Goal: Task Accomplishment & Management: Manage account settings

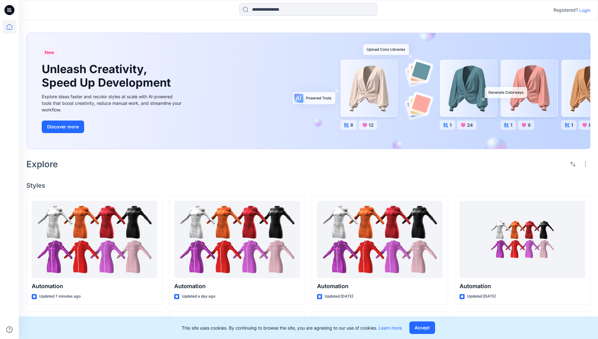
click at [583, 10] on p "Login" at bounding box center [584, 10] width 11 height 7
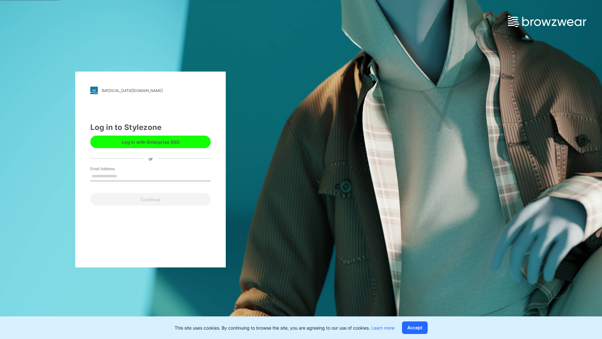
click at [124, 176] on input "Email Address" at bounding box center [150, 176] width 120 height 9
type input "**********"
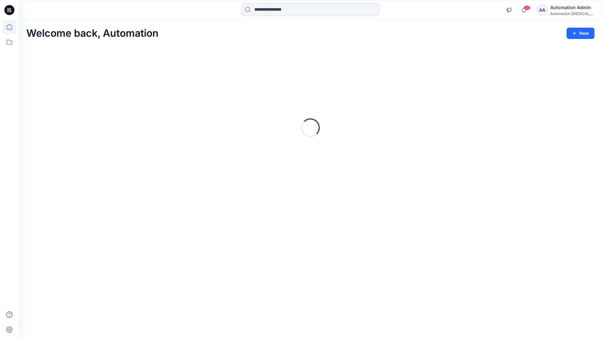
click at [12, 27] on icon at bounding box center [10, 27] width 6 height 6
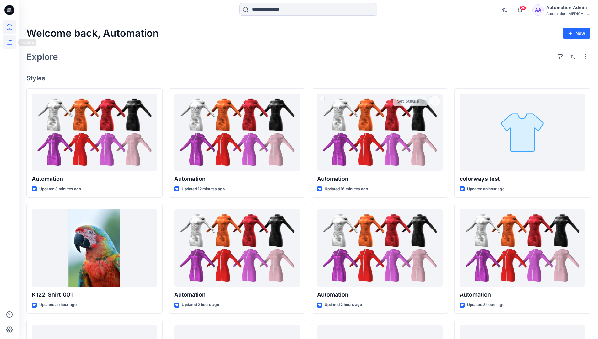
click at [9, 44] on icon at bounding box center [10, 42] width 14 height 14
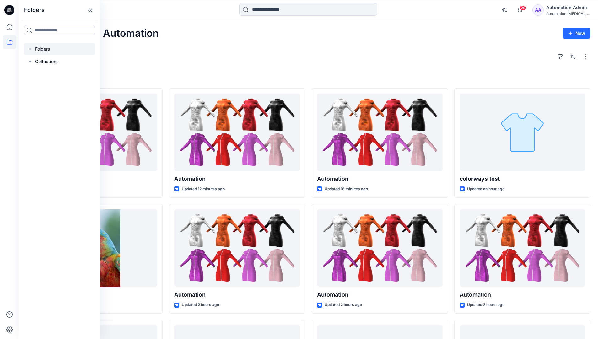
click at [40, 49] on div at bounding box center [60, 49] width 72 height 13
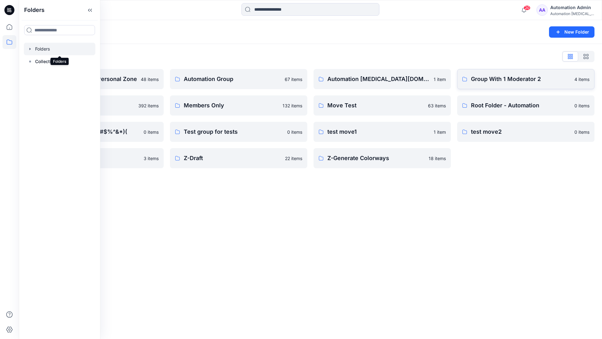
click at [495, 82] on p "Group With 1 Moderator 2" at bounding box center [521, 79] width 100 height 9
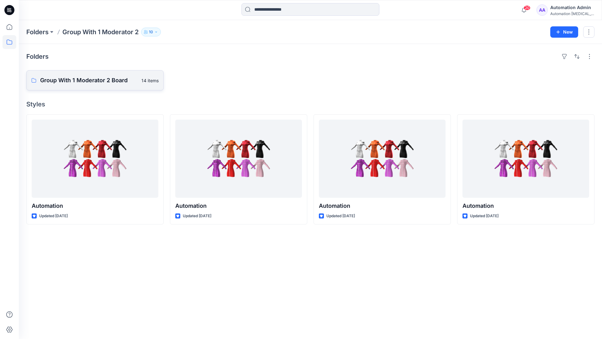
click at [109, 85] on link "Group With 1 Moderator 2 Board 14 items" at bounding box center [94, 80] width 137 height 20
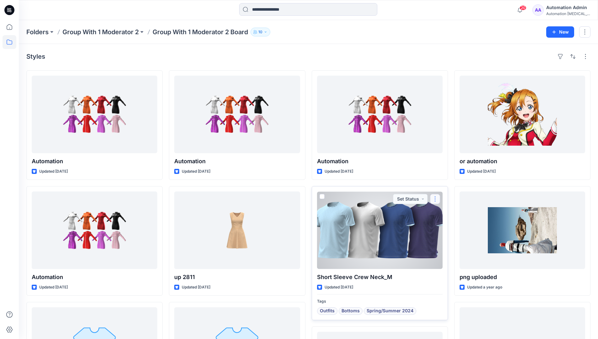
click at [433, 202] on button "button" at bounding box center [435, 199] width 10 height 10
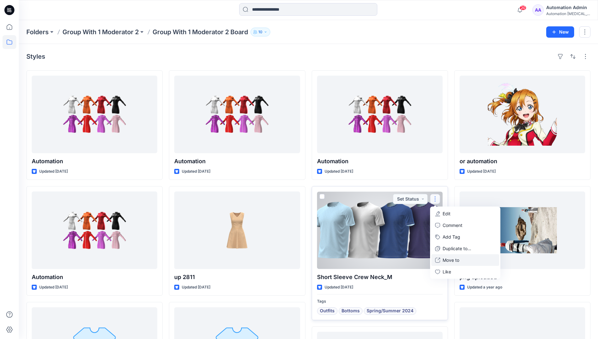
click at [453, 261] on p "Move to" at bounding box center [450, 260] width 17 height 7
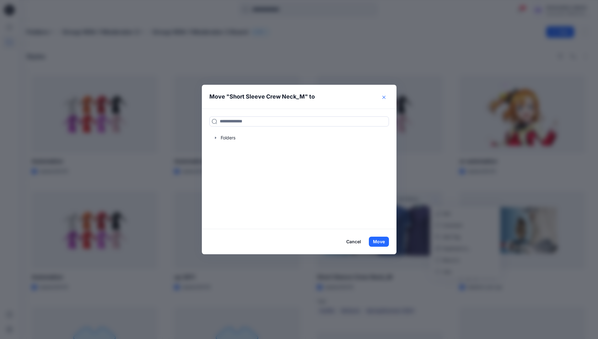
click at [385, 97] on icon "Close" at bounding box center [383, 97] width 3 height 3
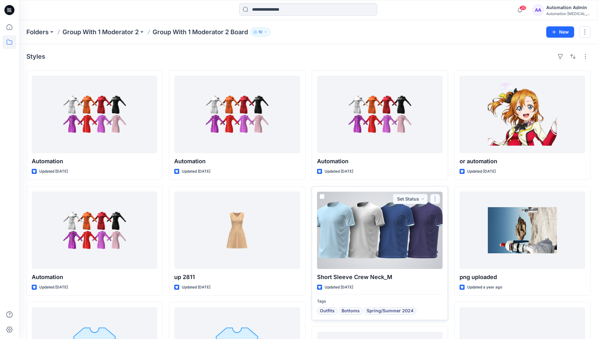
click at [436, 199] on button "button" at bounding box center [435, 199] width 10 height 10
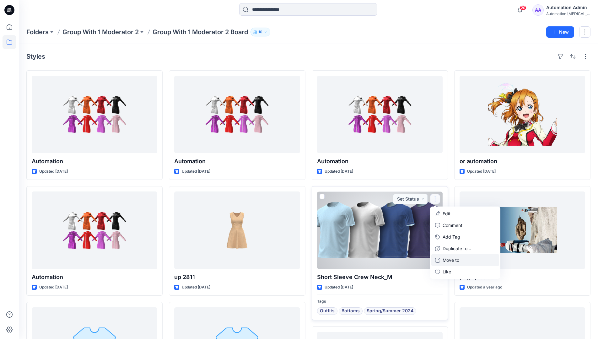
click at [457, 258] on p "Move to" at bounding box center [450, 260] width 17 height 7
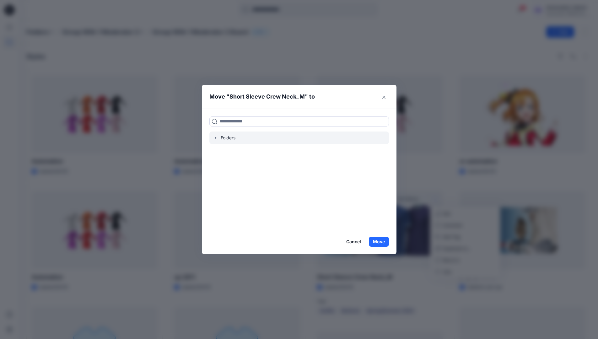
click at [223, 136] on div at bounding box center [298, 137] width 179 height 13
click at [216, 138] on icon "button" at bounding box center [215, 137] width 5 height 5
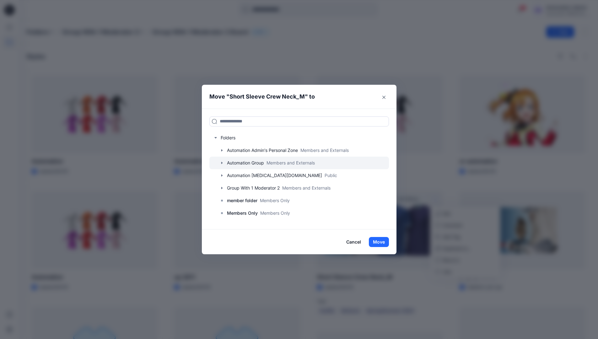
click at [247, 161] on div at bounding box center [298, 163] width 179 height 13
click at [386, 99] on button "Close" at bounding box center [384, 97] width 10 height 10
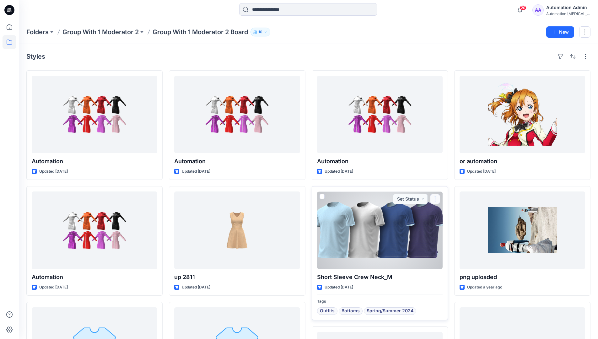
click at [435, 199] on button "button" at bounding box center [435, 199] width 10 height 10
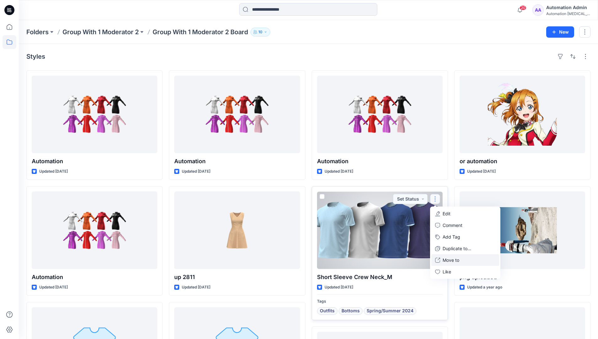
click at [445, 260] on p "Move to" at bounding box center [450, 260] width 17 height 7
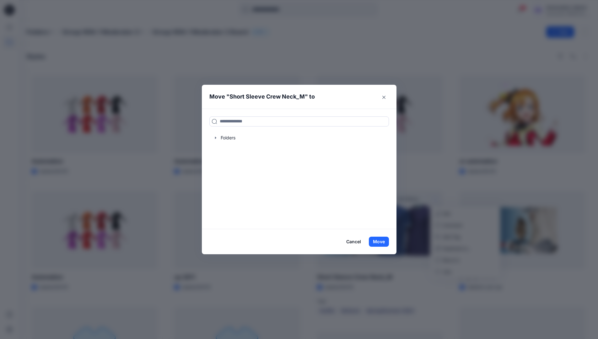
click at [351, 242] on button "Cancel" at bounding box center [353, 242] width 23 height 10
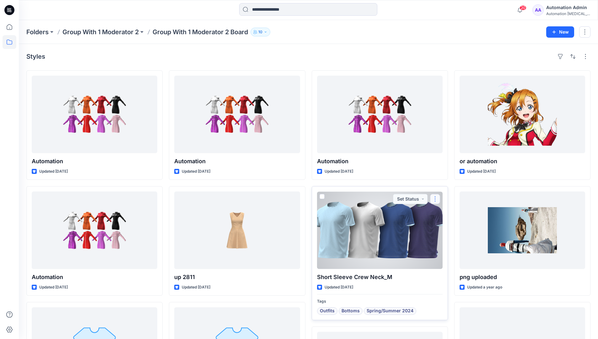
click at [434, 200] on button "button" at bounding box center [435, 199] width 10 height 10
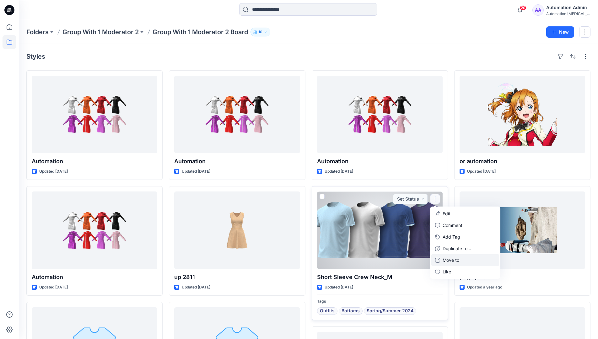
click at [447, 258] on p "Move to" at bounding box center [450, 260] width 17 height 7
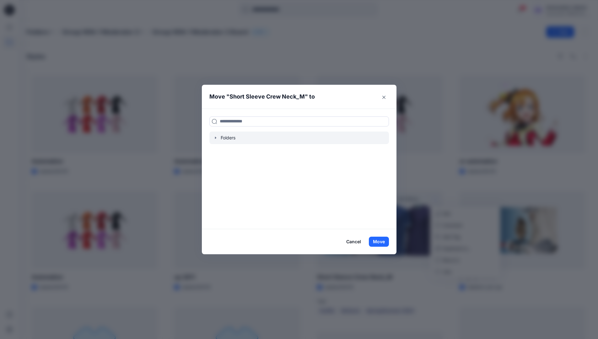
click at [223, 139] on div at bounding box center [298, 137] width 179 height 13
click at [218, 138] on icon "button" at bounding box center [215, 137] width 5 height 5
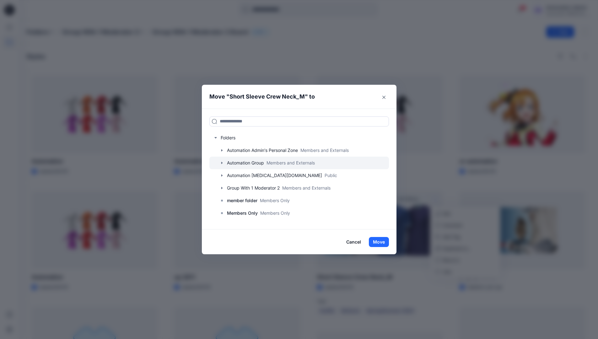
click at [230, 162] on div at bounding box center [298, 163] width 179 height 13
click at [354, 240] on button "Cancel" at bounding box center [353, 242] width 23 height 10
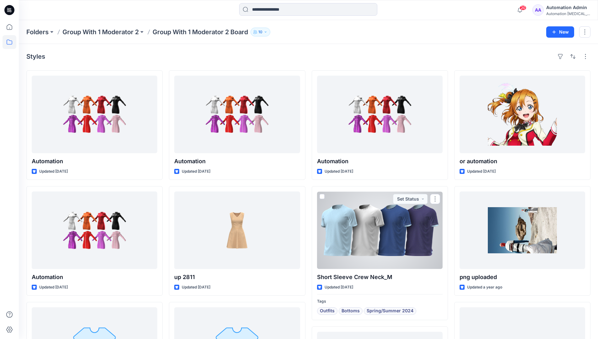
click at [558, 14] on div "Automation [MEDICAL_DATA]..." at bounding box center [568, 13] width 44 height 5
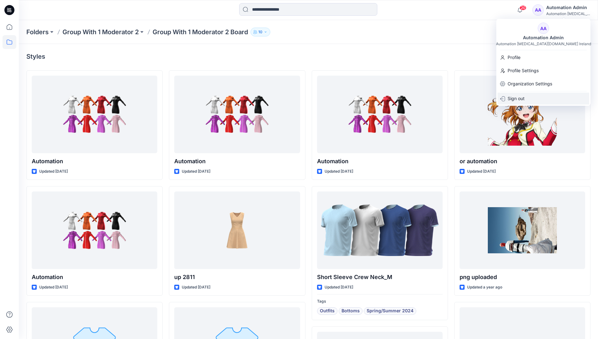
click at [522, 98] on p "Sign out" at bounding box center [515, 99] width 17 height 12
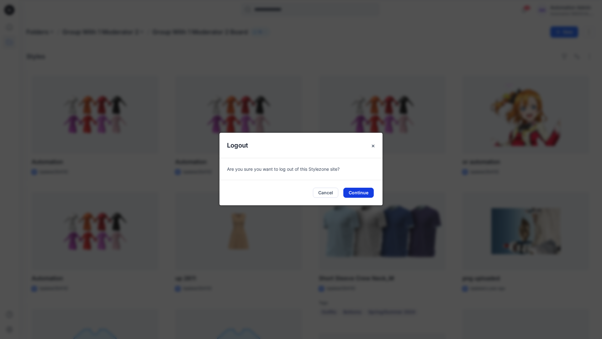
click at [364, 189] on button "Continue" at bounding box center [359, 193] width 30 height 10
